Goal: Information Seeking & Learning: Learn about a topic

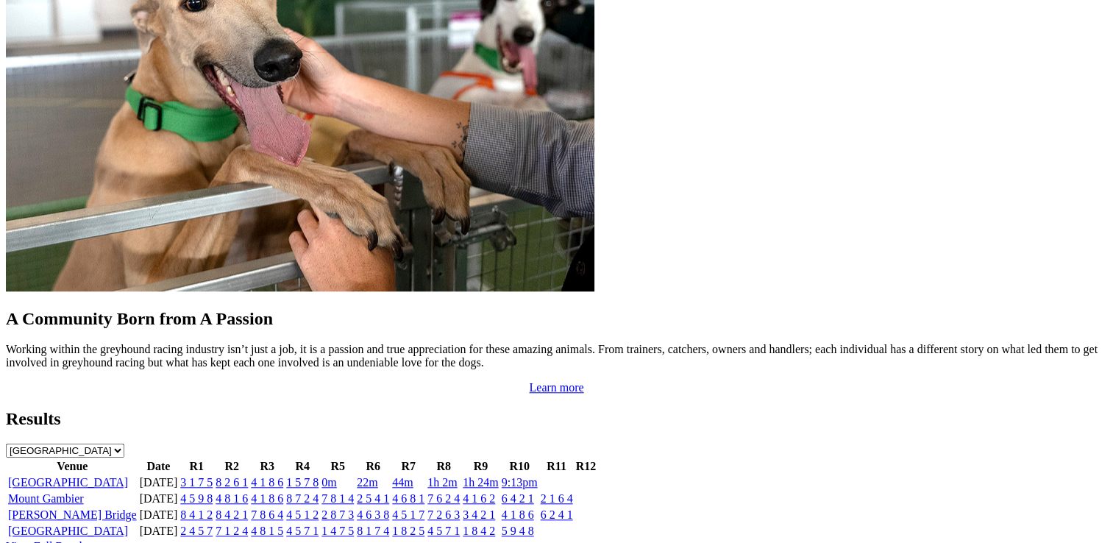
scroll to position [1250, 0]
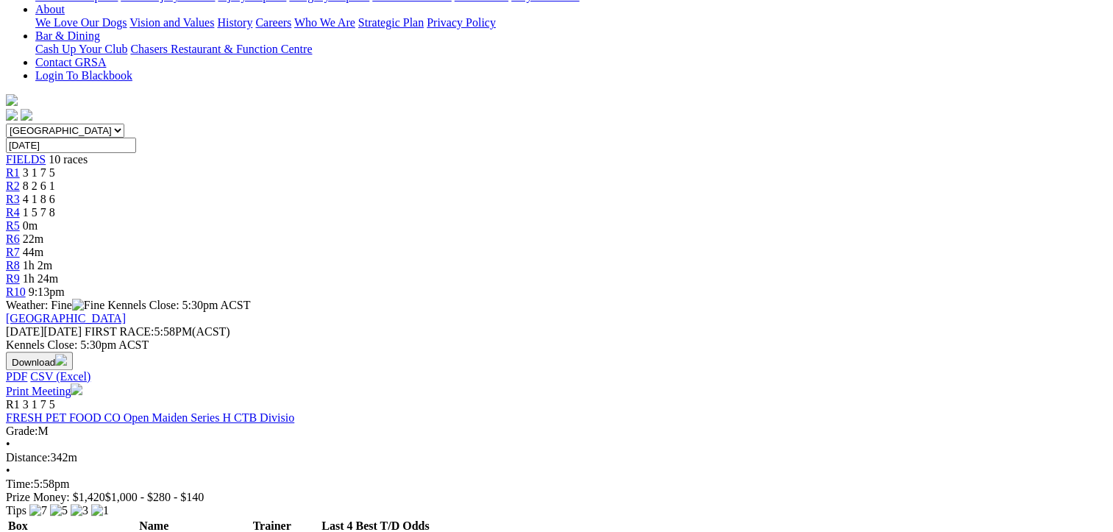
scroll to position [441, 0]
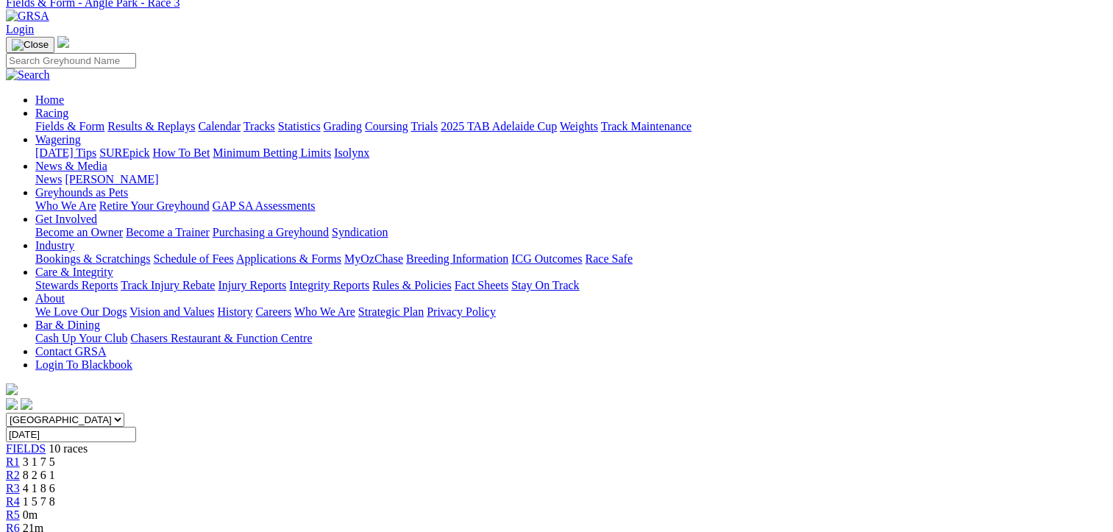
scroll to position [221, 0]
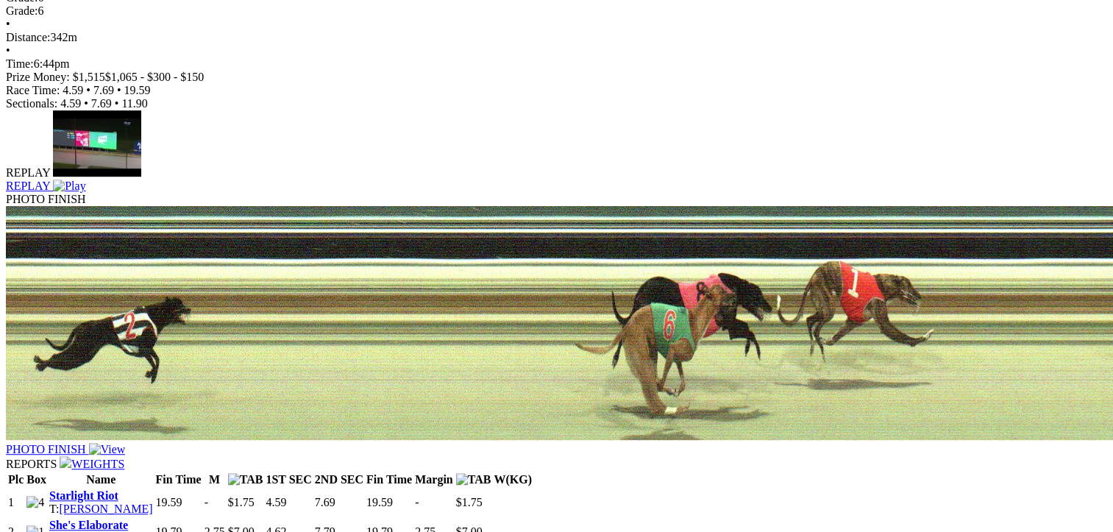
scroll to position [1061, 0]
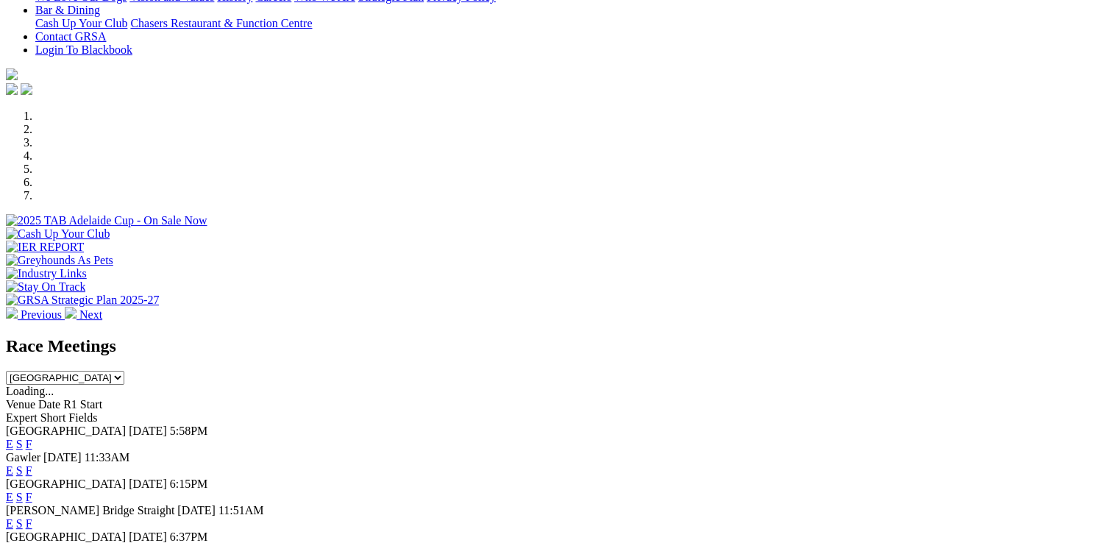
scroll to position [441, 0]
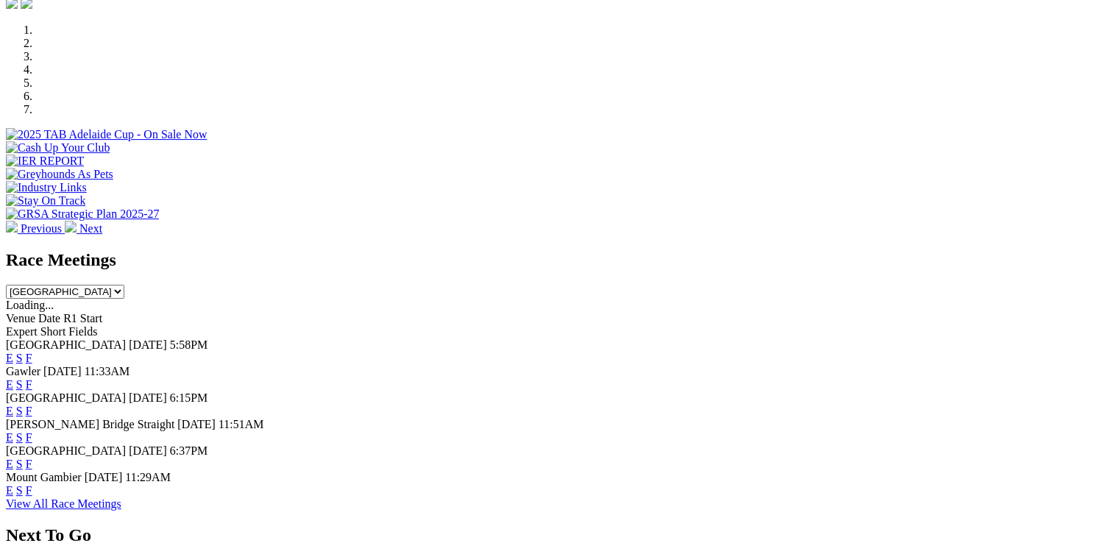
click at [32, 405] on link "F" at bounding box center [29, 411] width 7 height 13
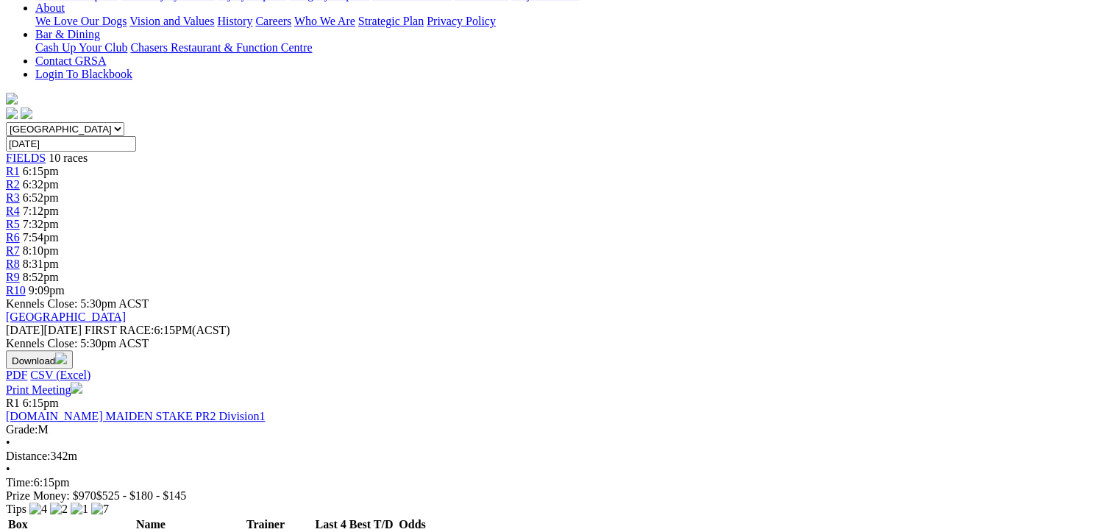
scroll to position [221, 0]
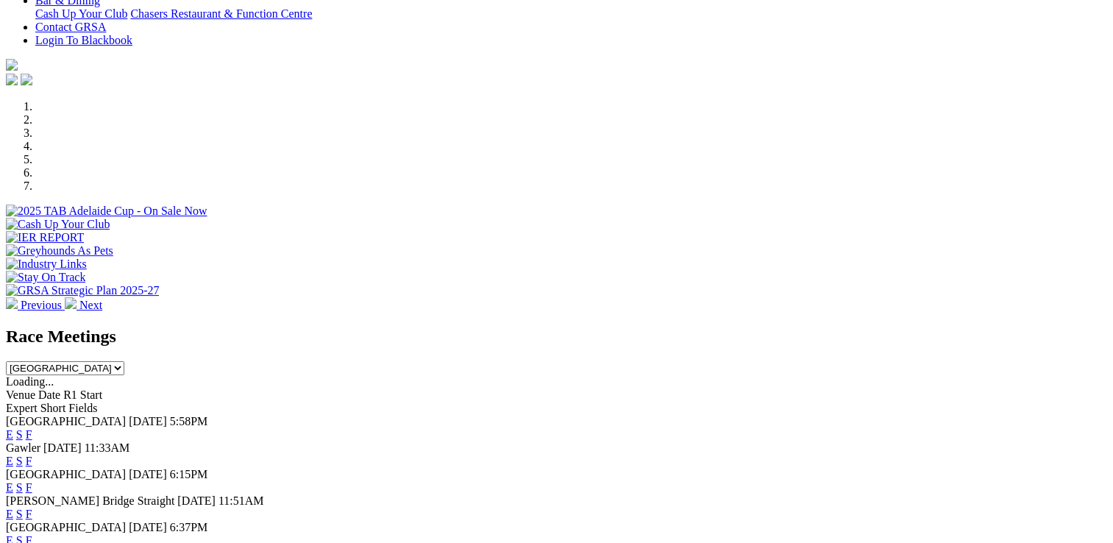
scroll to position [368, 0]
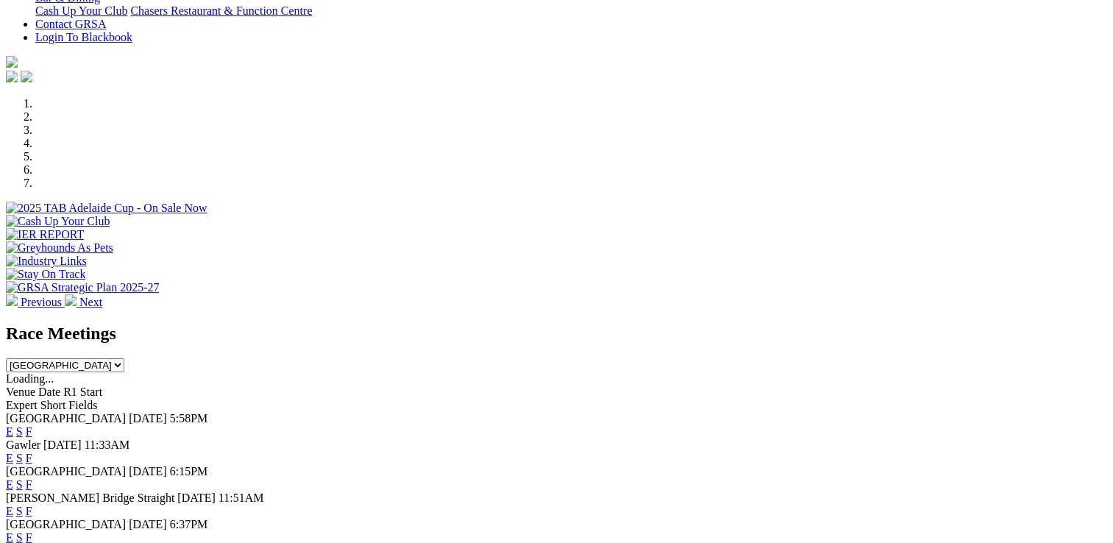
click at [32, 425] on link "F" at bounding box center [29, 431] width 7 height 13
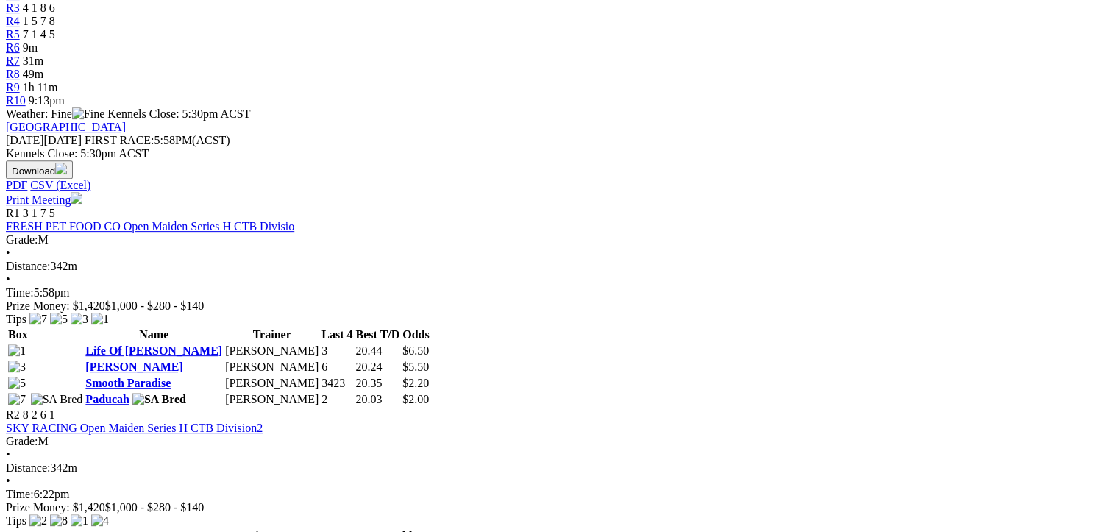
scroll to position [515, 0]
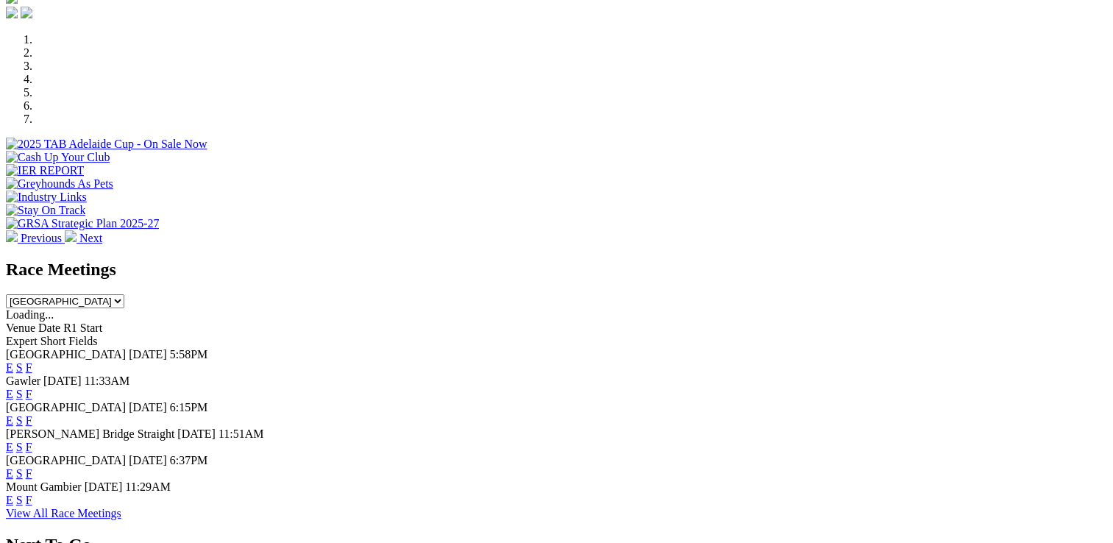
scroll to position [441, 0]
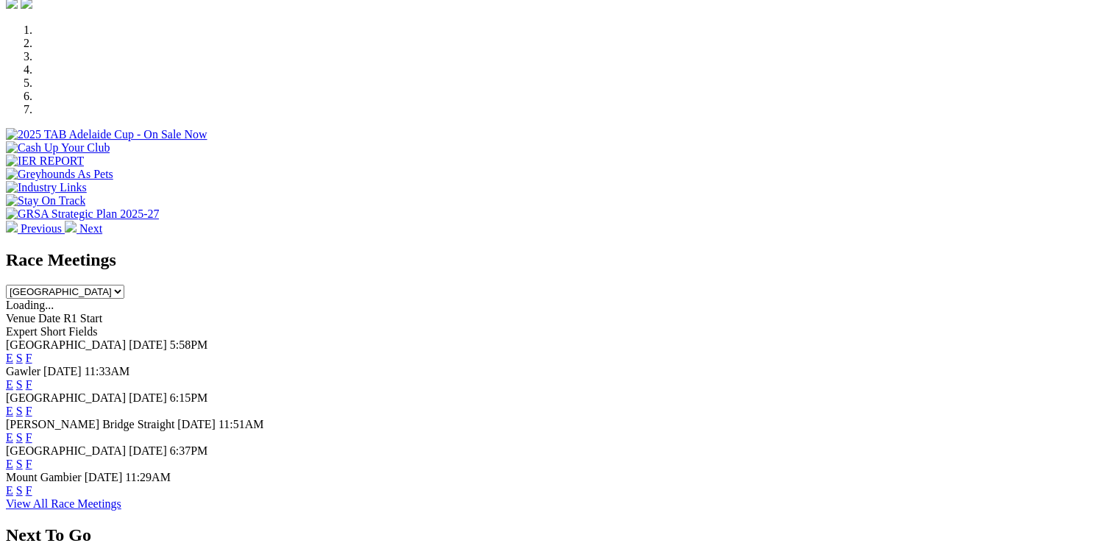
click at [32, 352] on link "F" at bounding box center [29, 358] width 7 height 13
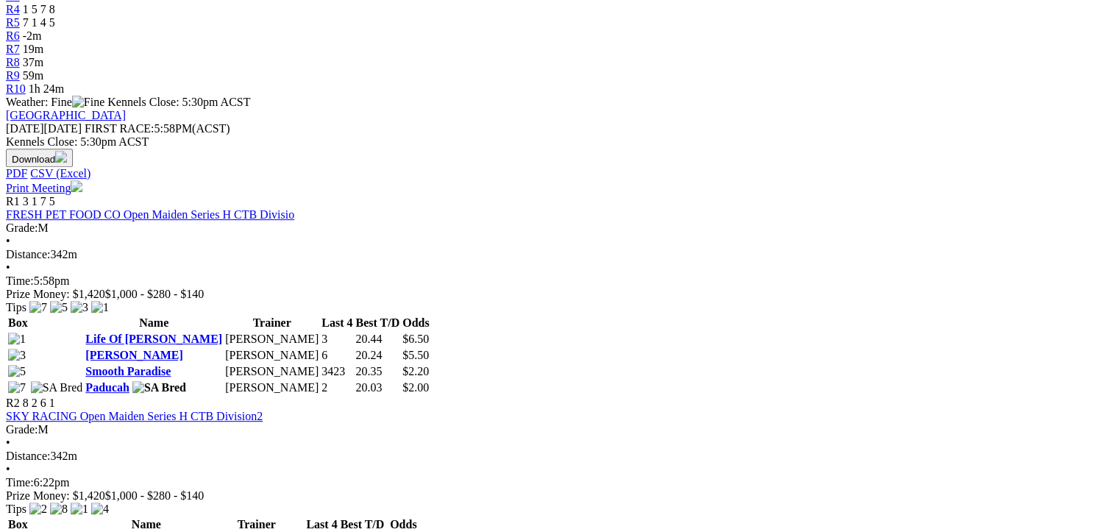
scroll to position [515, 0]
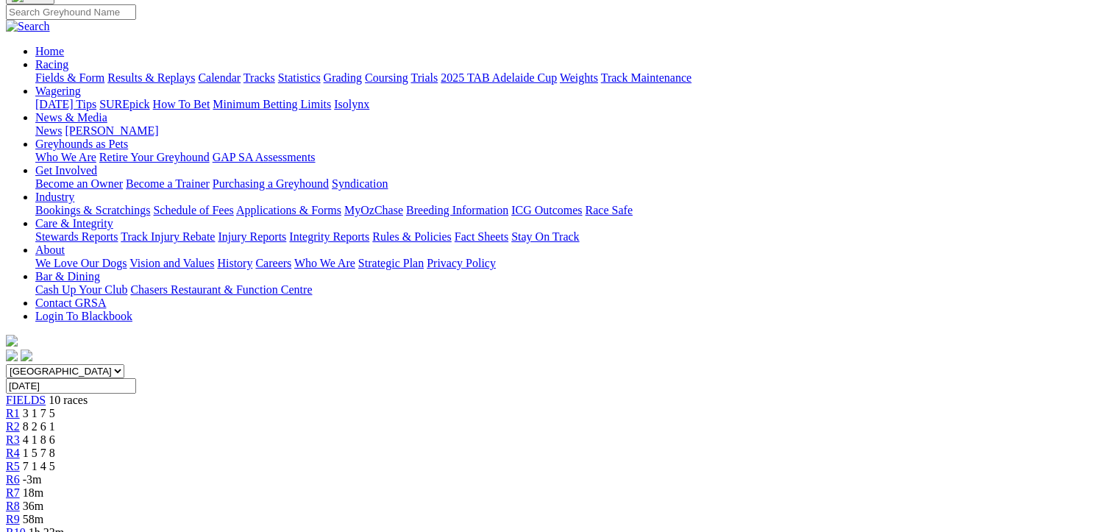
scroll to position [74, 0]
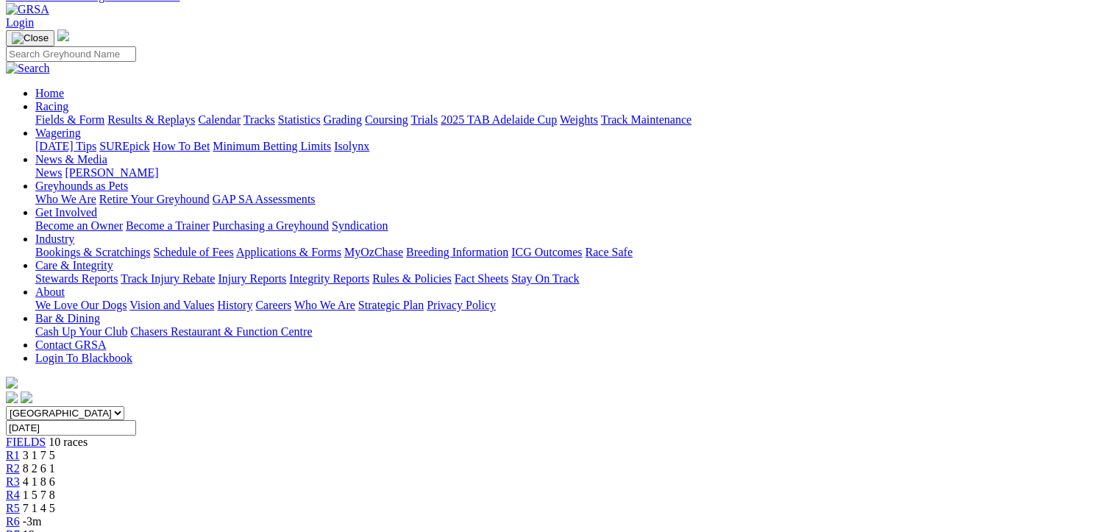
click at [20, 515] on span "R6" at bounding box center [13, 521] width 14 height 13
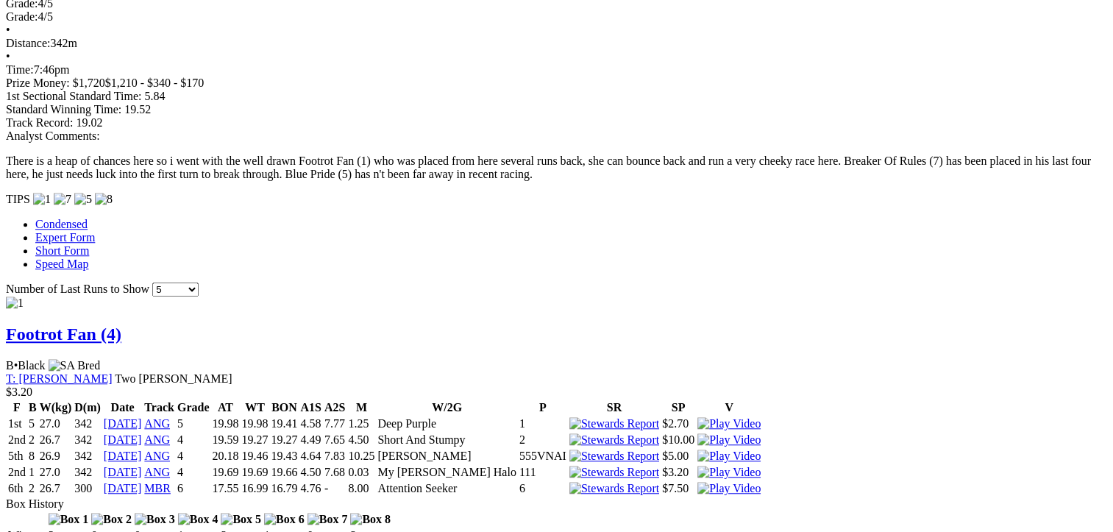
scroll to position [1030, 0]
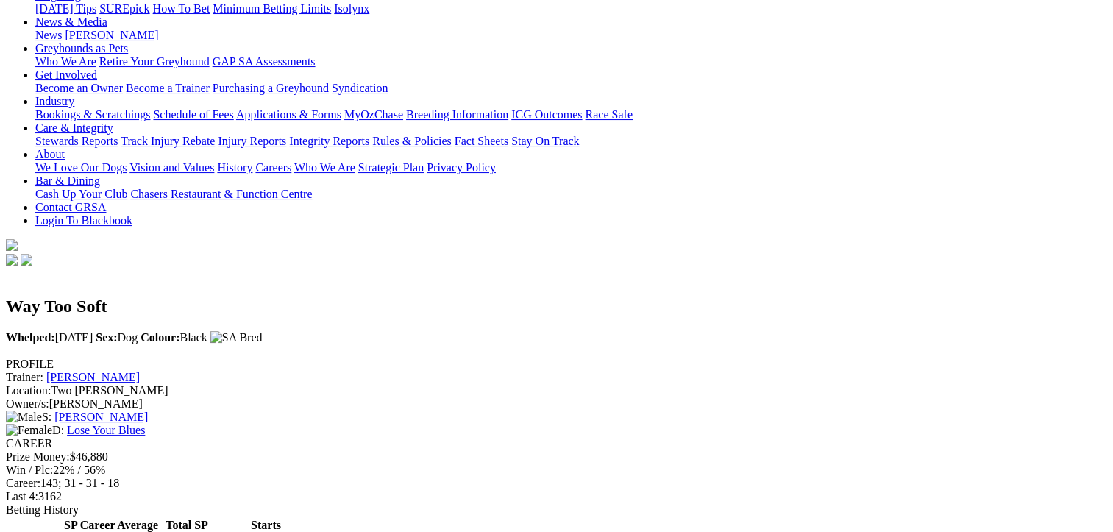
scroll to position [221, 0]
